Goal: Task Accomplishment & Management: Complete application form

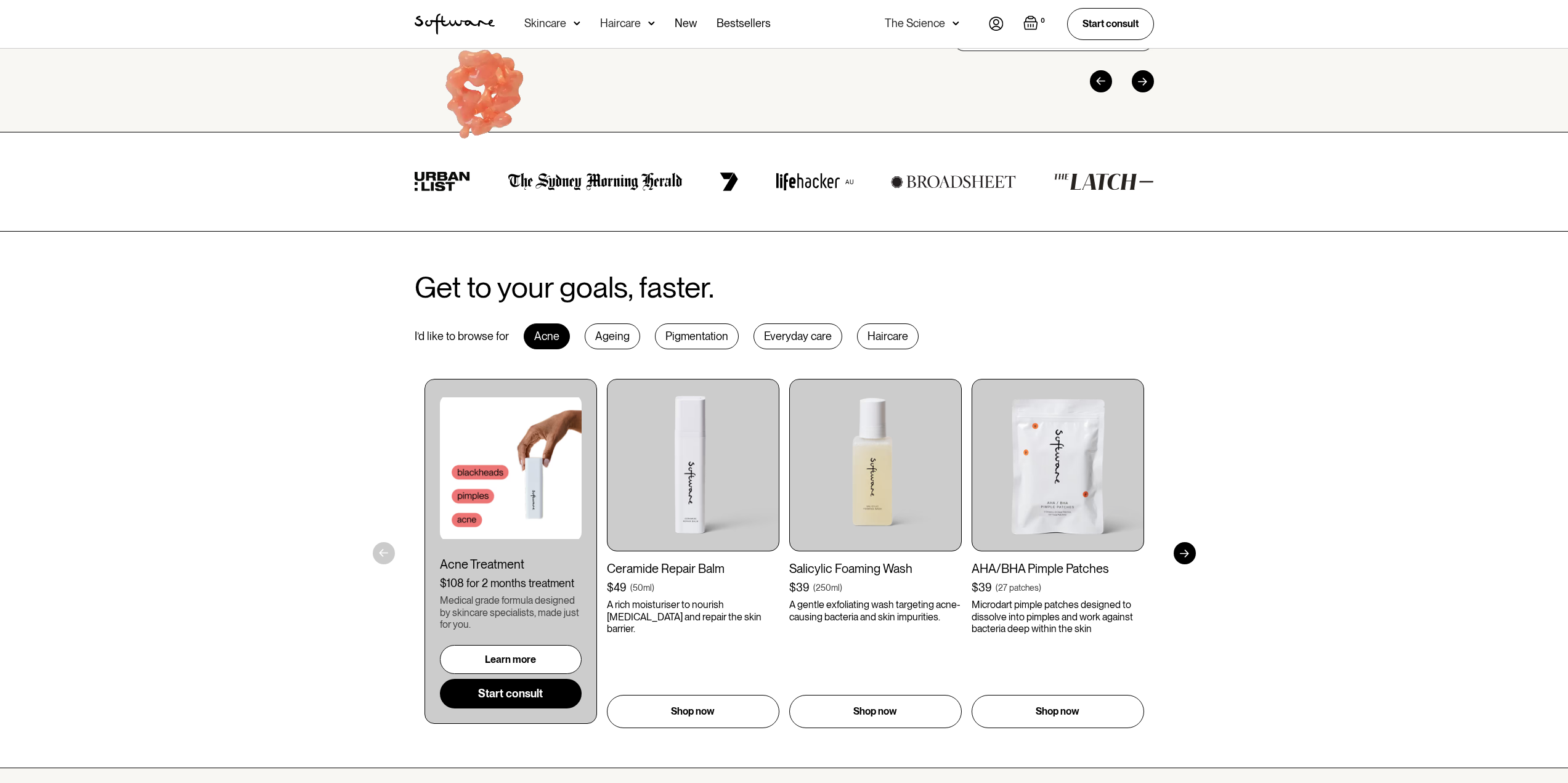
scroll to position [123, 0]
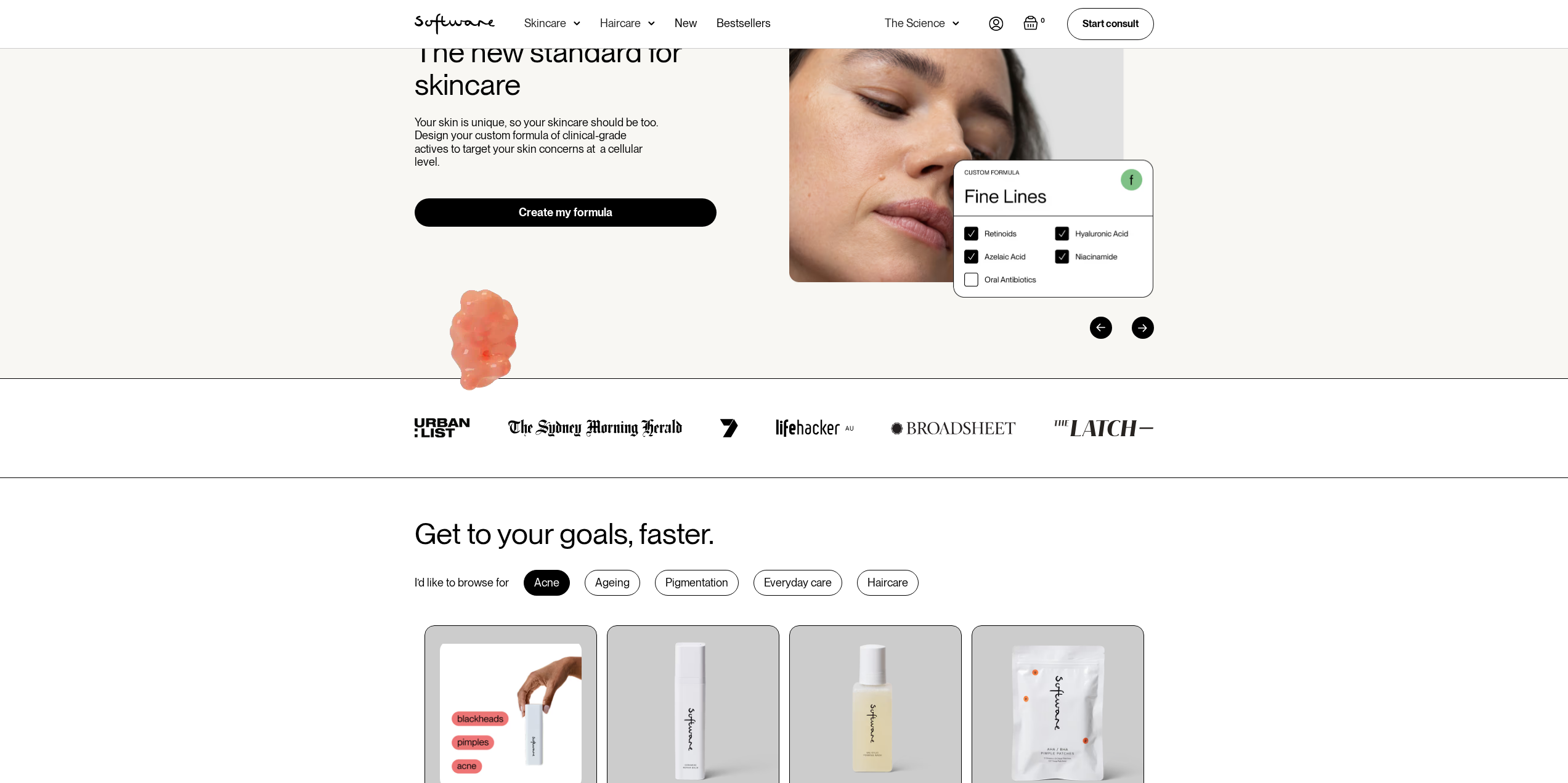
click at [618, 205] on link "Create my formula" at bounding box center [566, 213] width 302 height 28
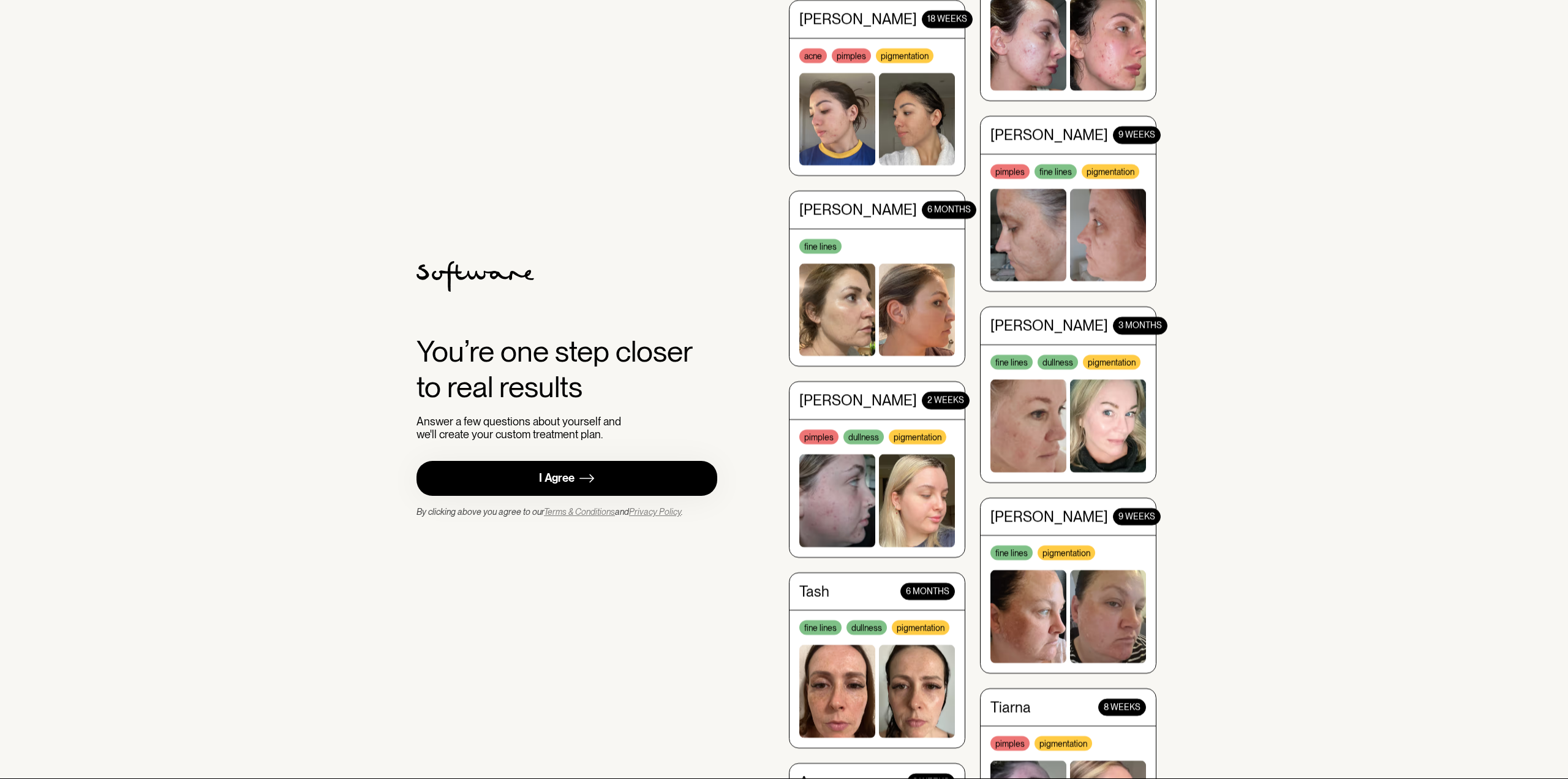
click at [633, 472] on link "I Agree" at bounding box center [566, 478] width 301 height 35
